Goal: Find contact information: Find contact information

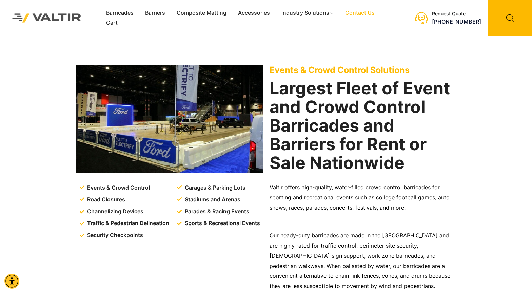
click at [364, 11] on link "Contact Us" at bounding box center [359, 13] width 41 height 10
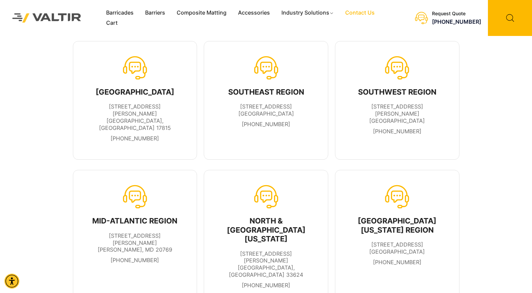
click at [267, 116] on span "445 W Industrial Court Villa Rica, GA 30180" at bounding box center [266, 110] width 56 height 14
click at [267, 89] on div "SOUTHEAST REGION" at bounding box center [266, 91] width 76 height 9
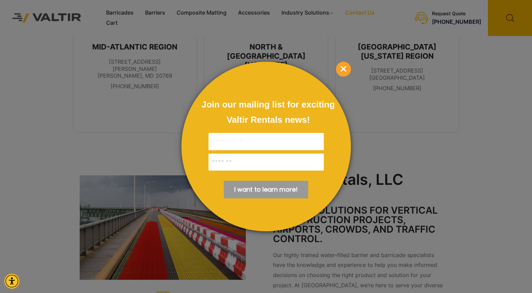
scroll to position [116, 0]
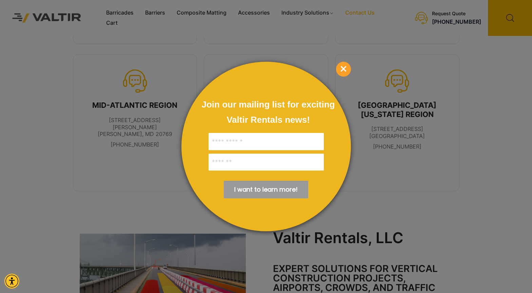
click at [346, 67] on span "×" at bounding box center [343, 69] width 15 height 15
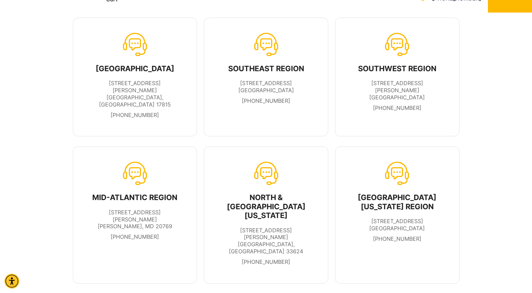
scroll to position [0, 0]
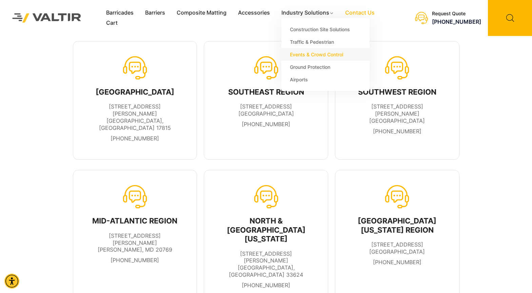
click at [304, 56] on link "Events & Crowd Control" at bounding box center [325, 54] width 88 height 13
